Goal: Transaction & Acquisition: Book appointment/travel/reservation

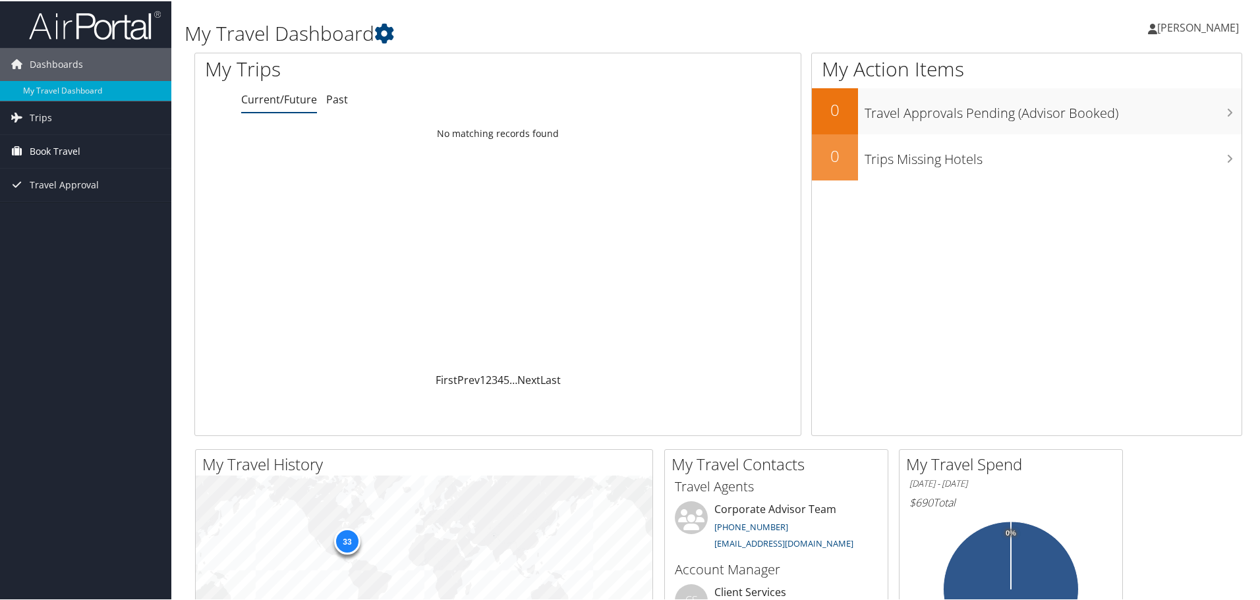
click at [47, 148] on span "Book Travel" at bounding box center [55, 150] width 51 height 33
click at [56, 218] on link "Book/Manage Online Trips" at bounding box center [85, 216] width 171 height 20
